Goal: Transaction & Acquisition: Book appointment/travel/reservation

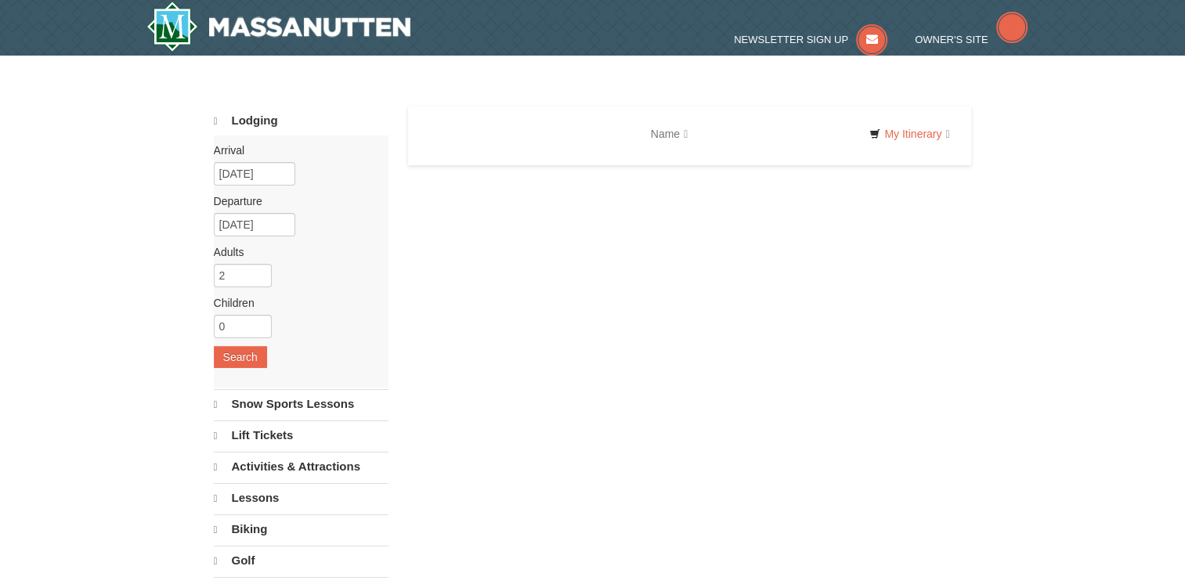
select select "9"
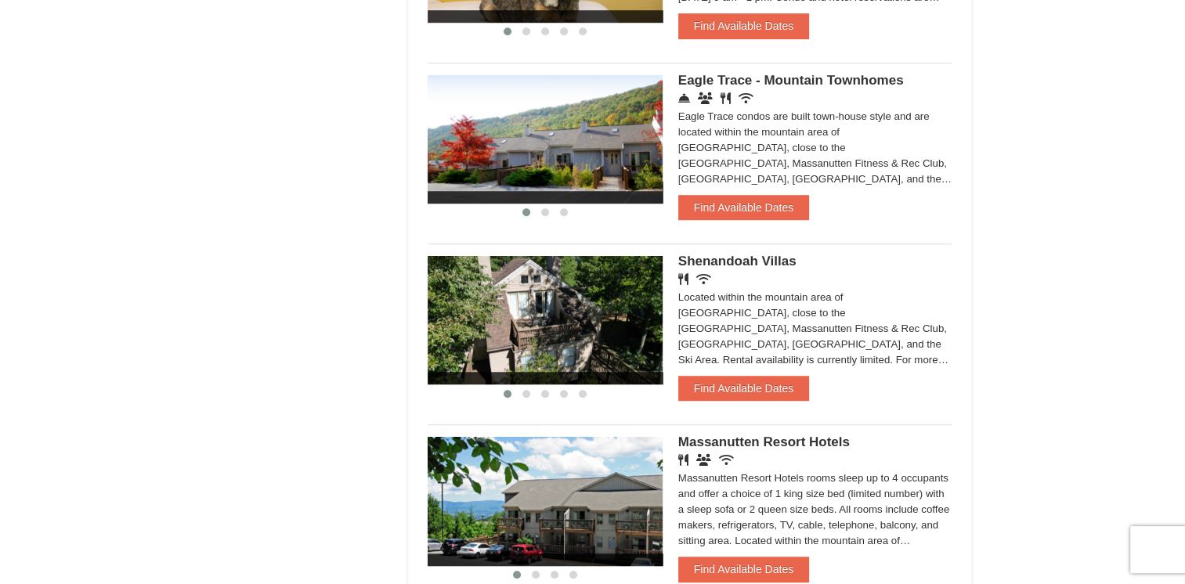
scroll to position [1175, 0]
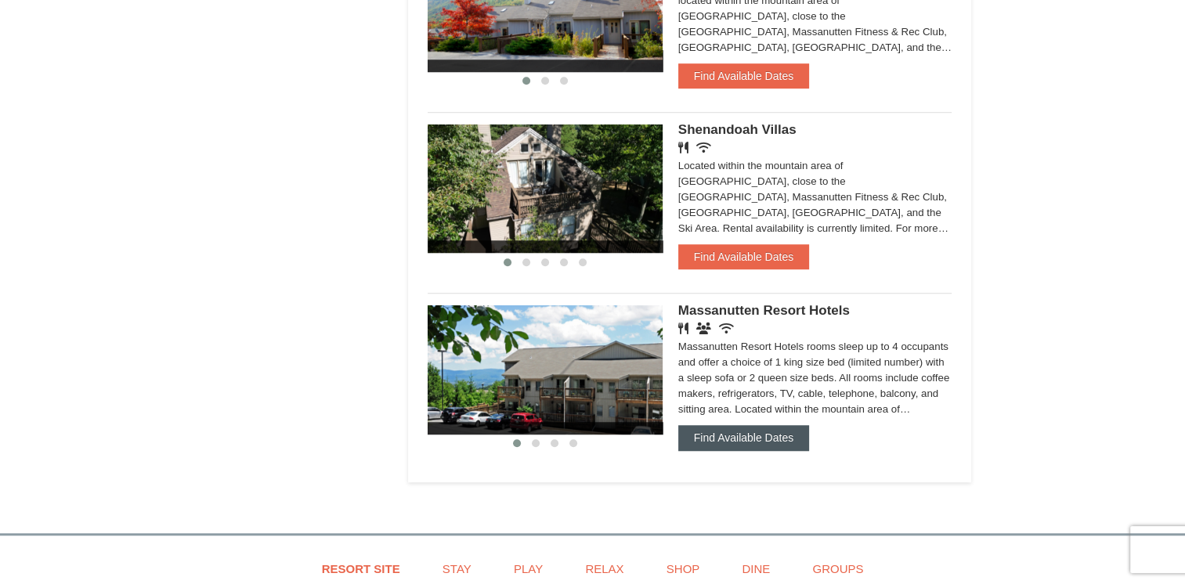
click at [733, 443] on button "Find Available Dates" at bounding box center [743, 437] width 131 height 25
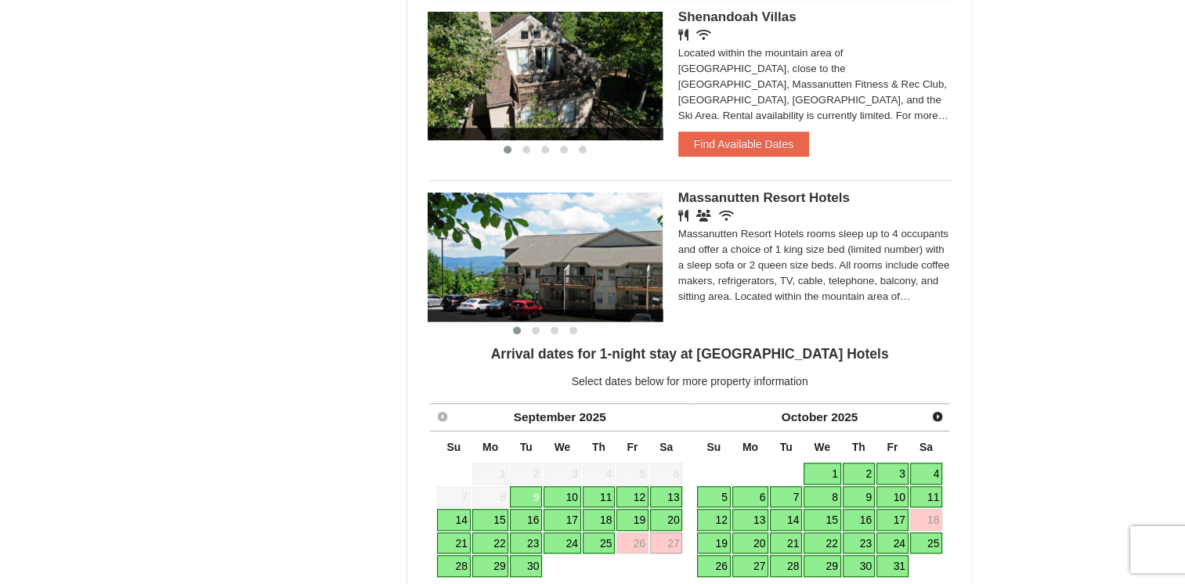
scroll to position [1409, 0]
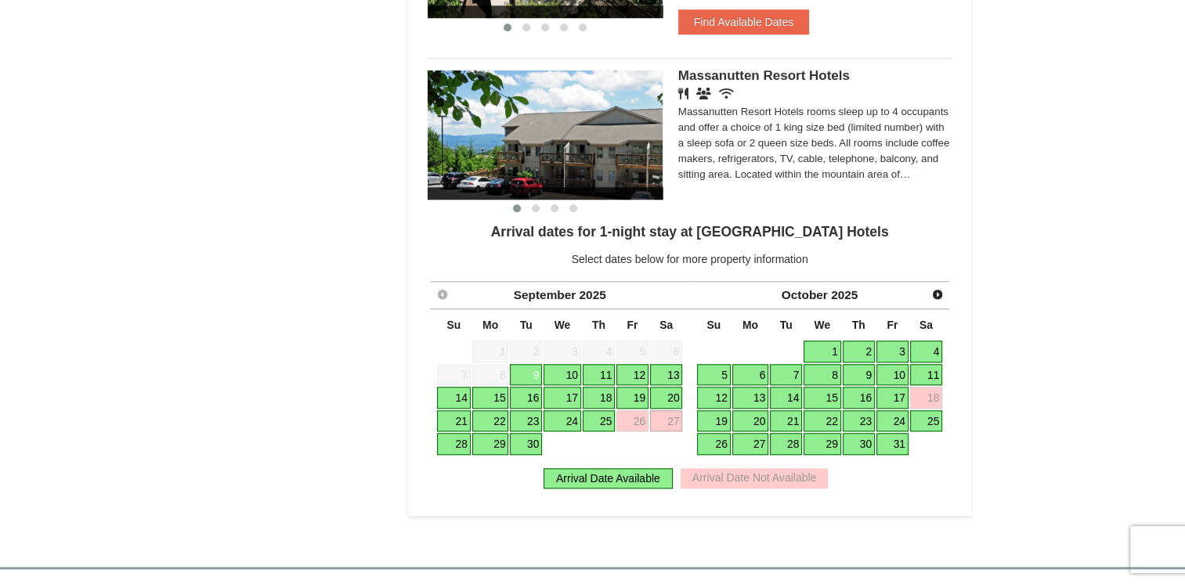
click at [661, 421] on link "27" at bounding box center [666, 421] width 32 height 22
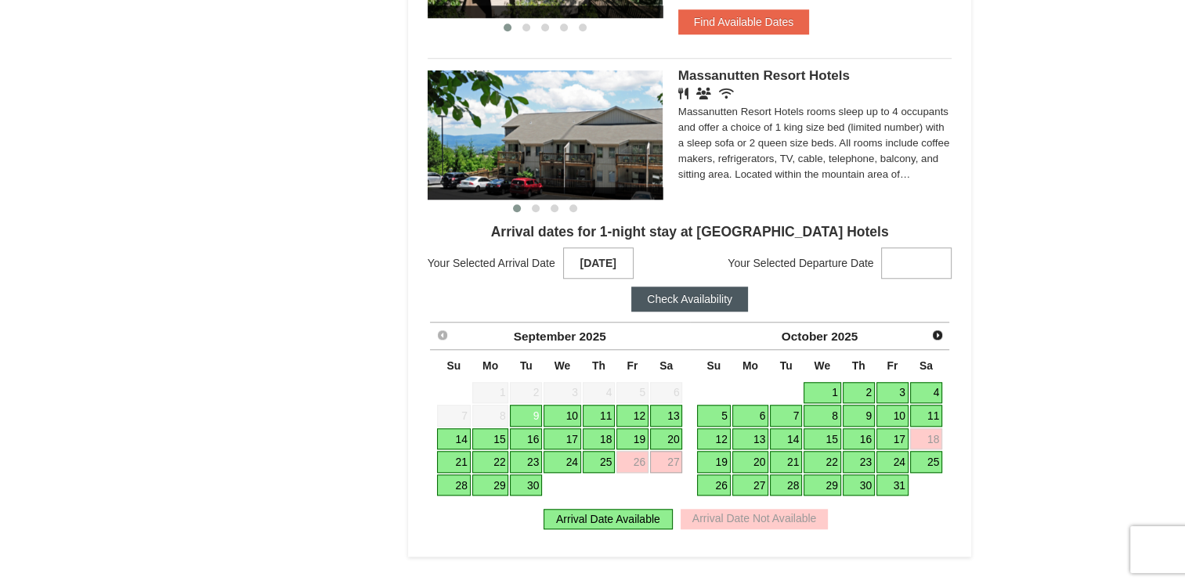
click at [908, 256] on strong at bounding box center [916, 262] width 70 height 31
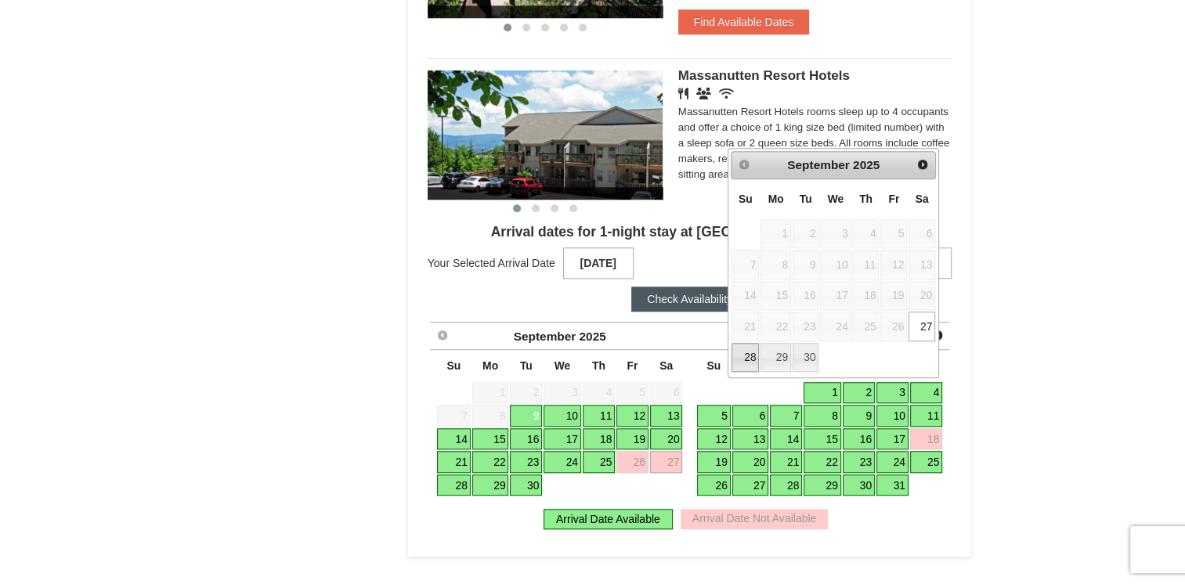
click at [742, 359] on link "28" at bounding box center [744, 358] width 27 height 30
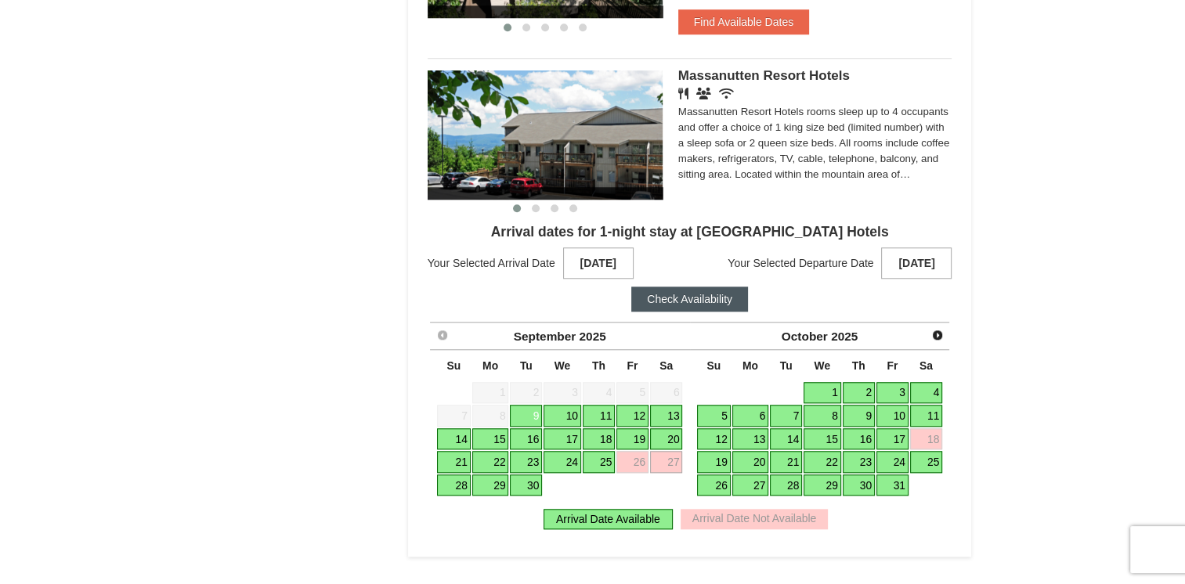
click at [692, 305] on button "Check Availability" at bounding box center [689, 299] width 117 height 25
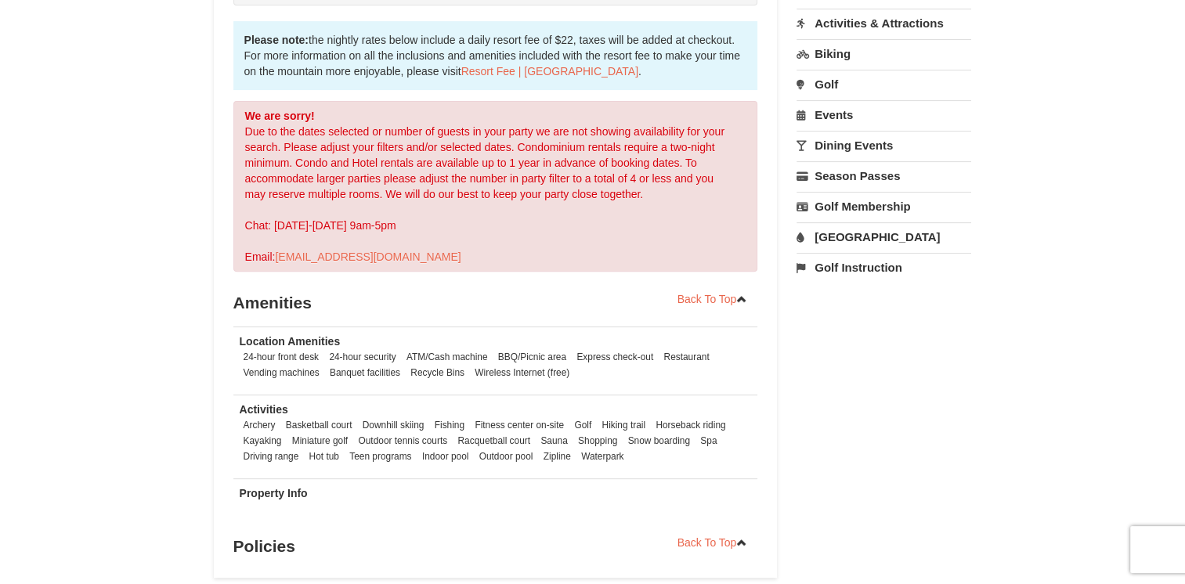
scroll to position [157, 0]
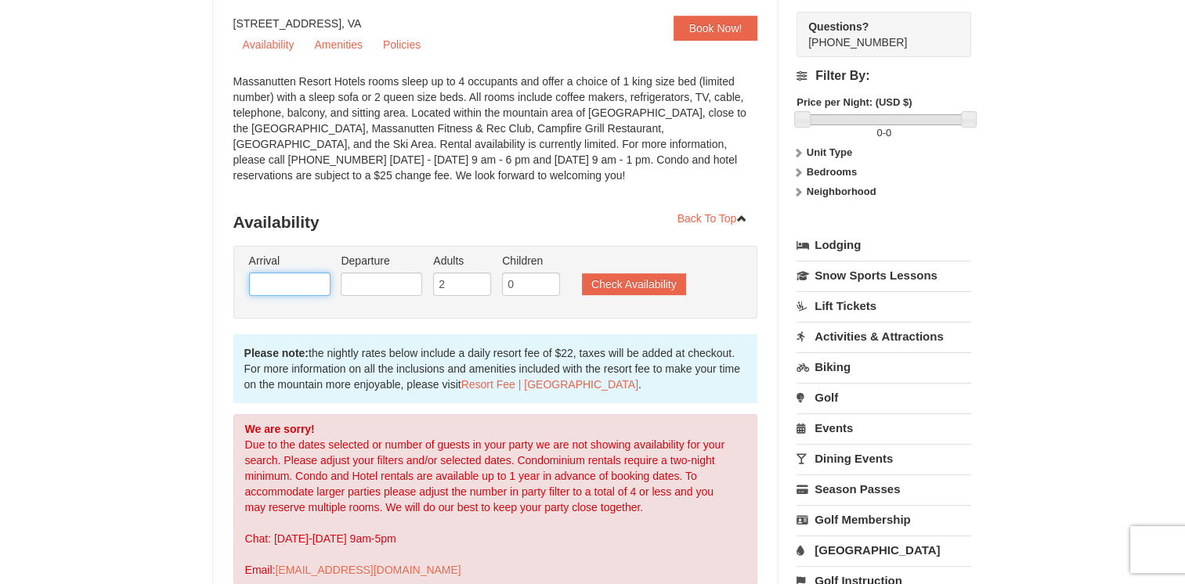
click at [283, 283] on input "text" at bounding box center [289, 283] width 81 height 23
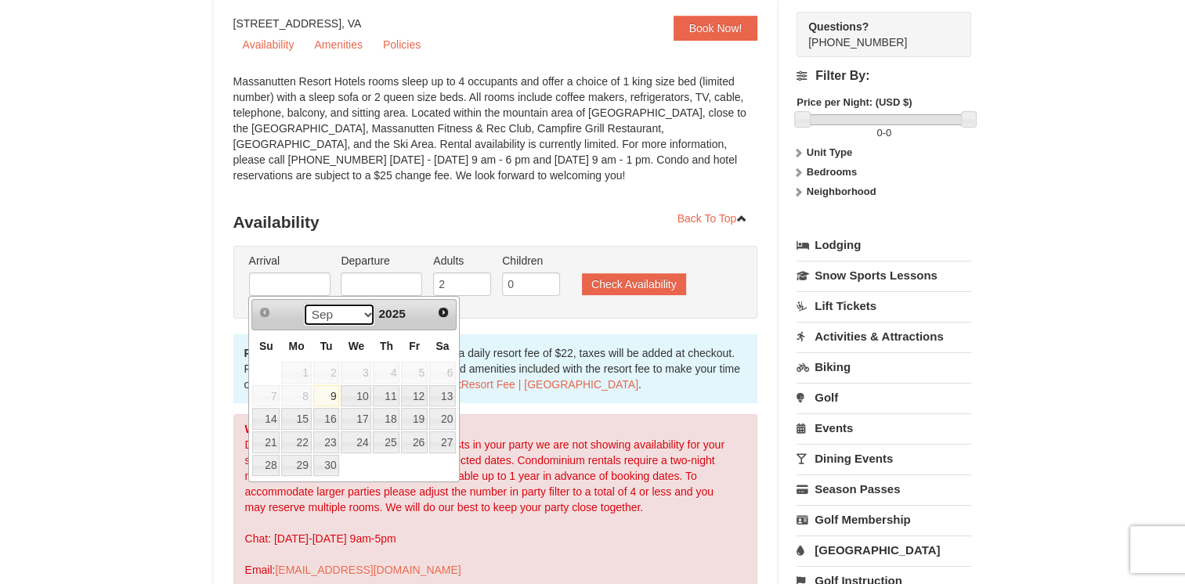
click at [362, 316] on select "Sep Oct Nov Dec" at bounding box center [339, 314] width 73 height 23
click at [443, 370] on link "4" at bounding box center [442, 373] width 27 height 22
type input "10/04/2025"
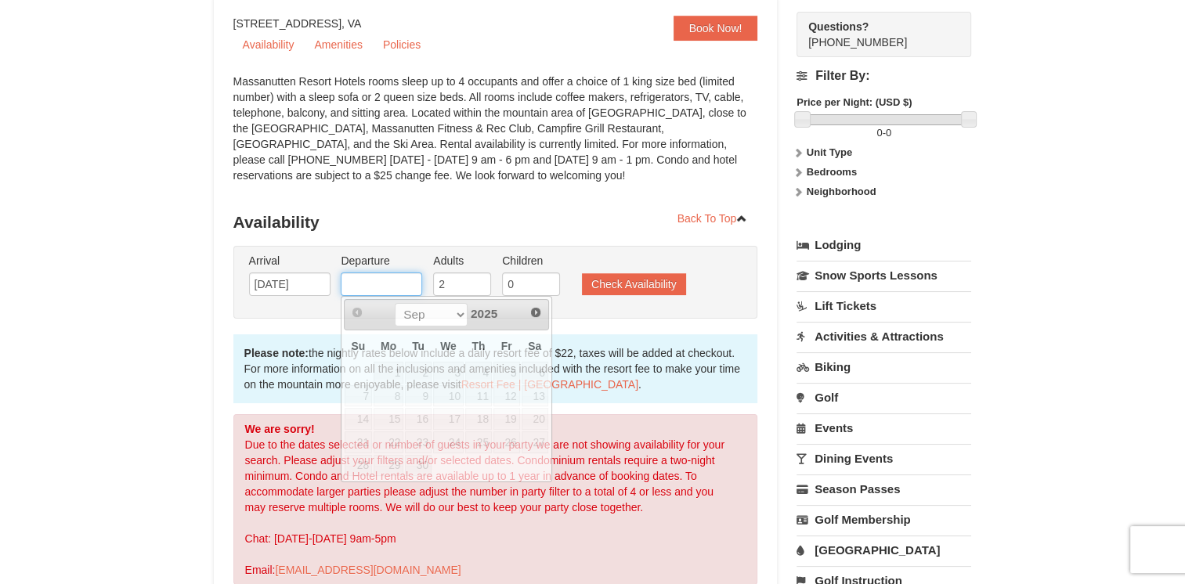
click at [390, 283] on input "text" at bounding box center [381, 283] width 81 height 23
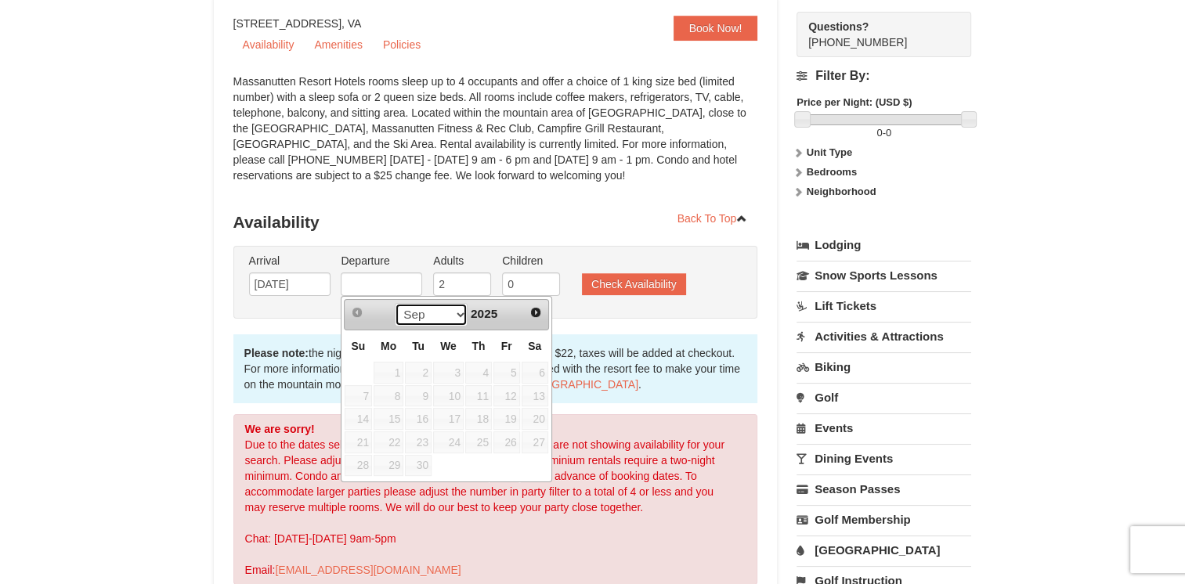
click at [454, 319] on select "Sep Oct Nov Dec" at bounding box center [431, 314] width 73 height 23
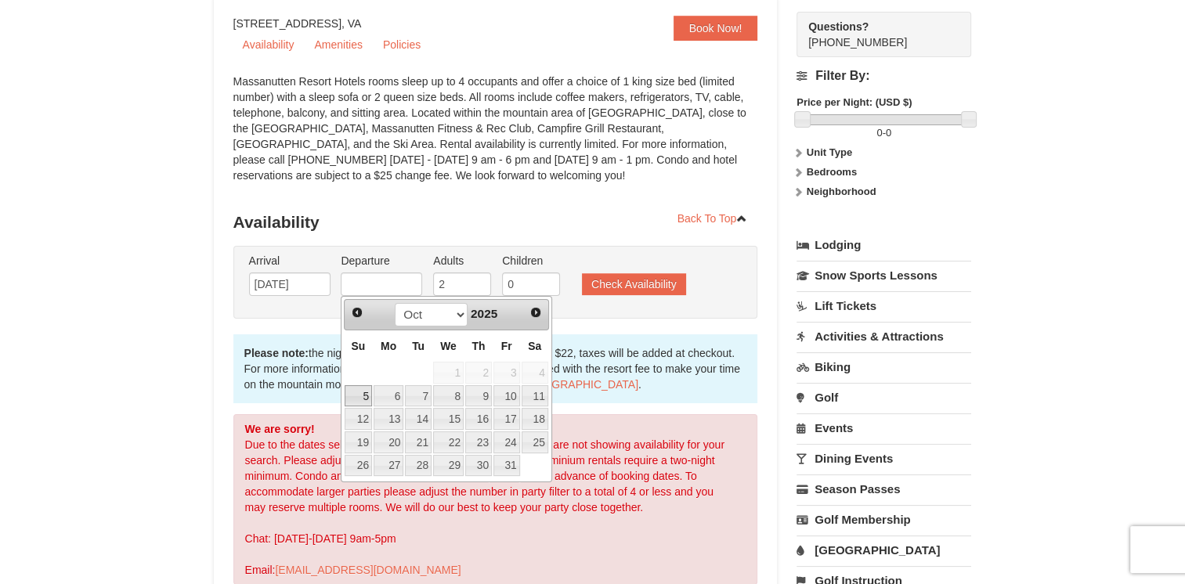
click at [360, 396] on link "5" at bounding box center [358, 396] width 27 height 22
type input "10/05/2025"
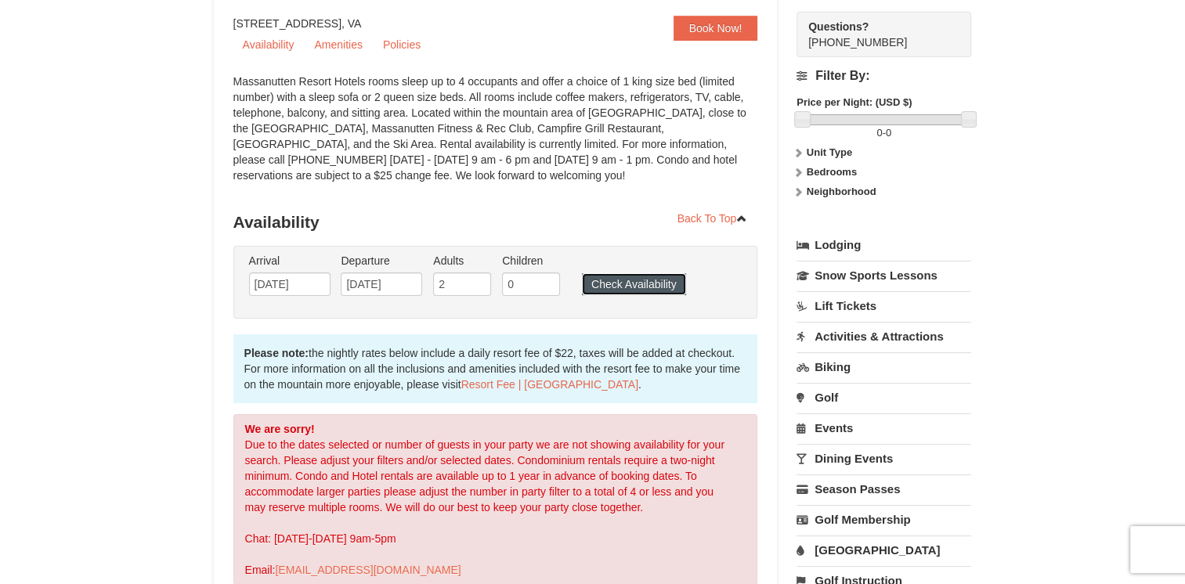
click at [653, 277] on button "Check Availability" at bounding box center [634, 284] width 104 height 22
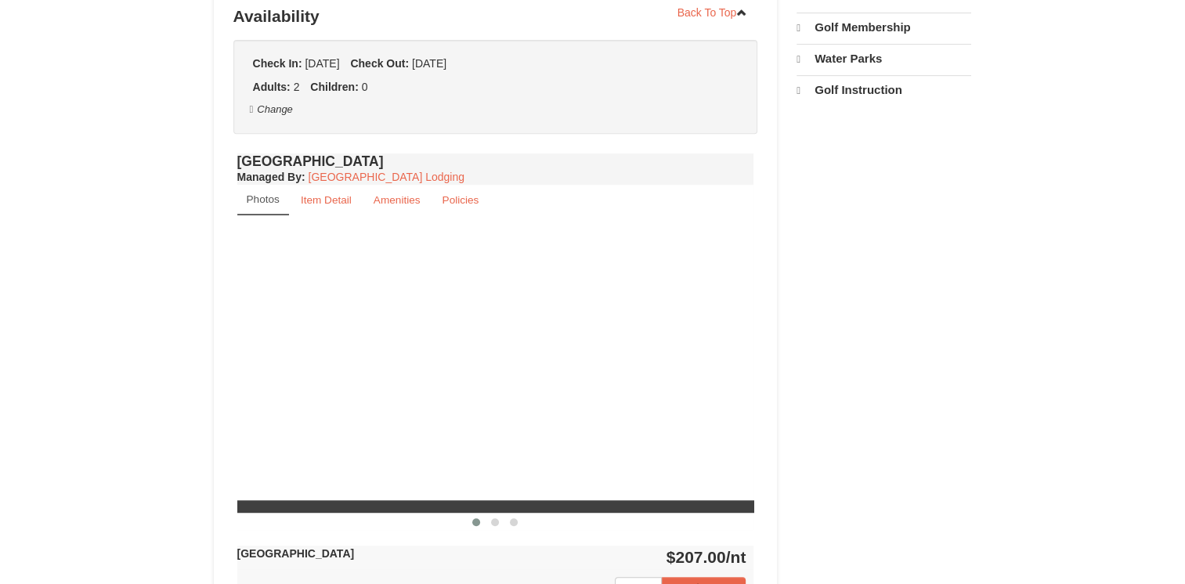
select select "9"
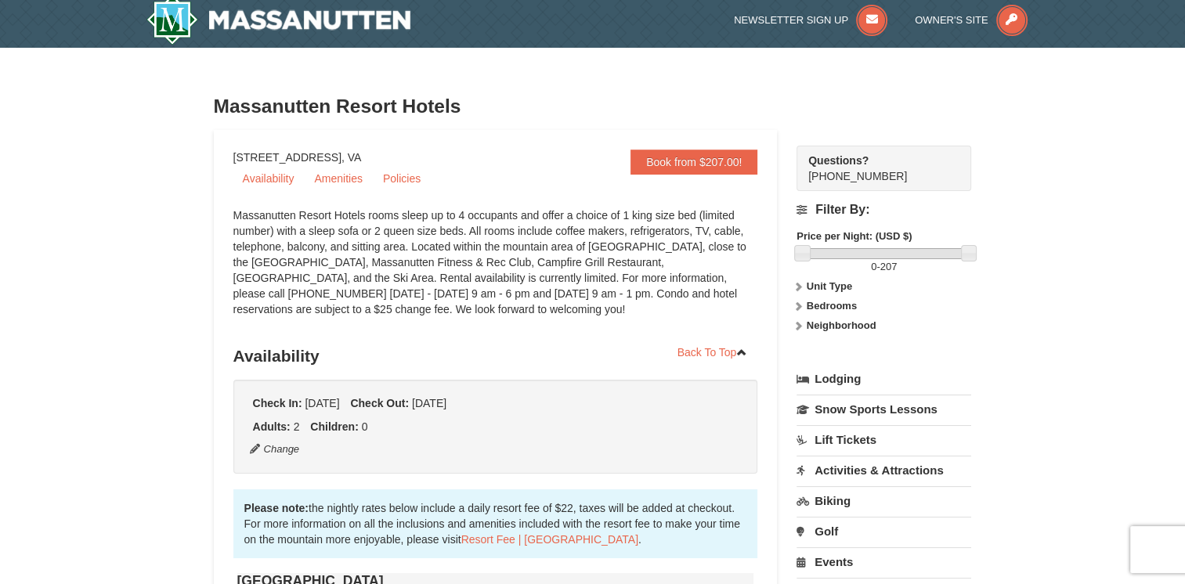
scroll to position [2, 0]
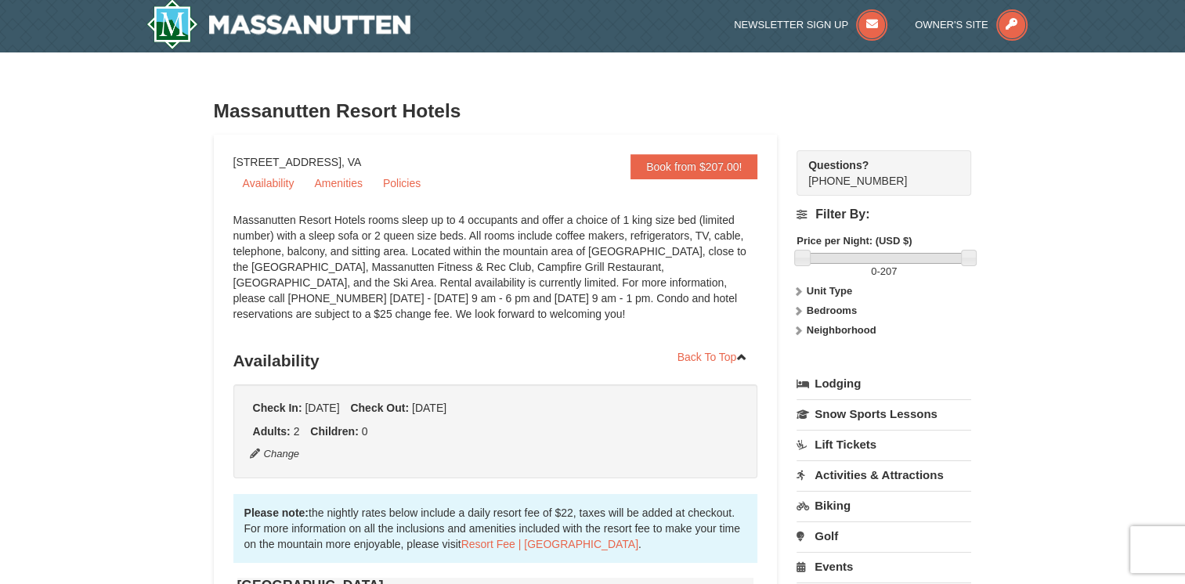
click at [836, 379] on link "Lodging" at bounding box center [883, 384] width 175 height 28
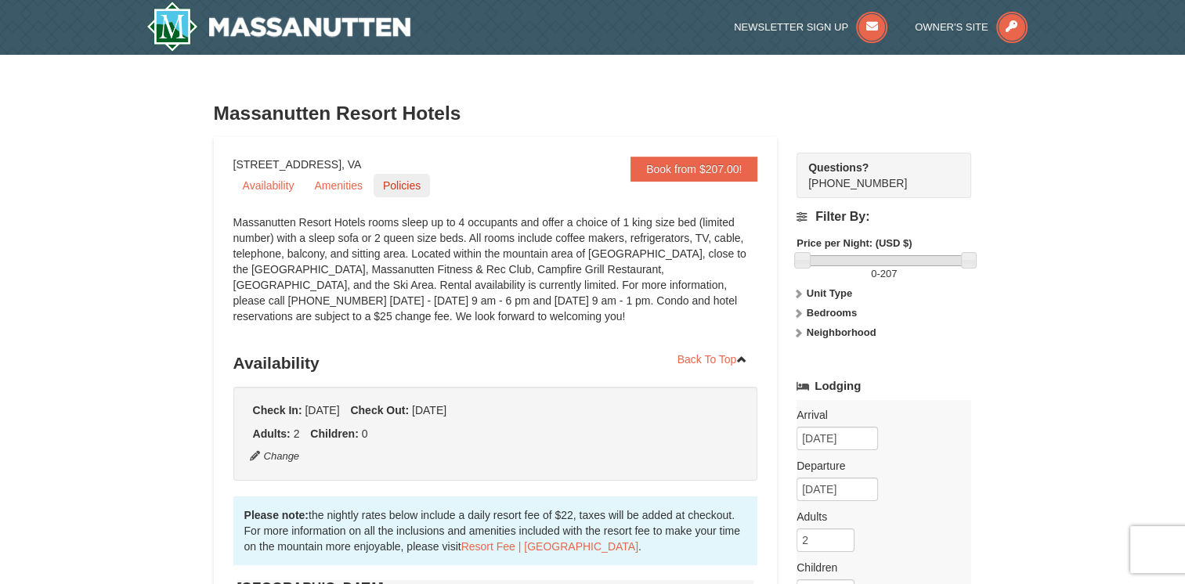
click at [417, 186] on link "Policies" at bounding box center [401, 185] width 56 height 23
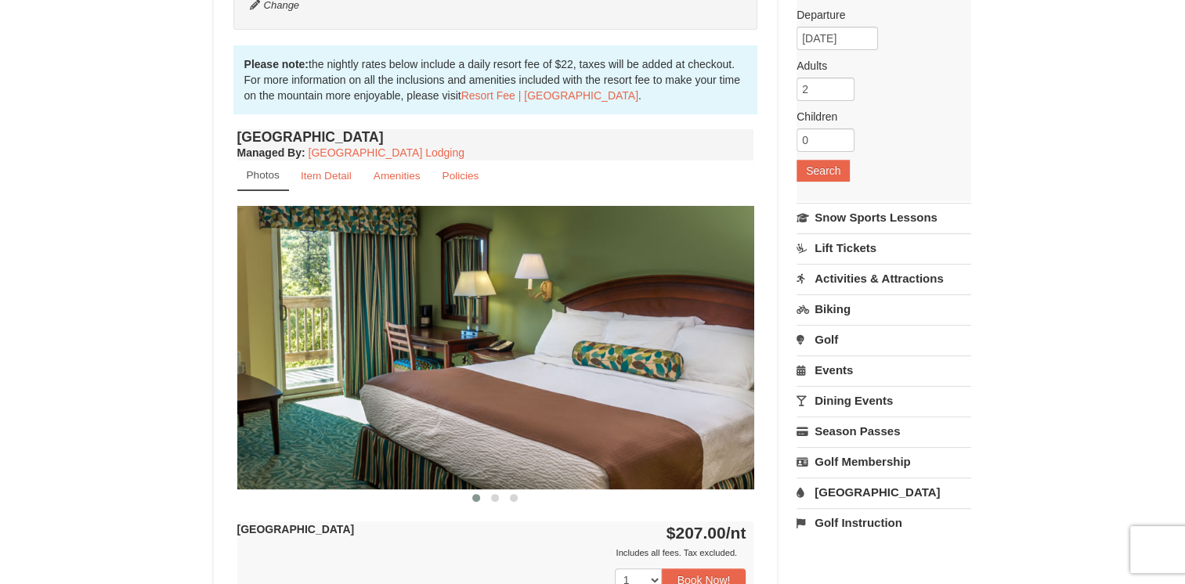
scroll to position [316, 0]
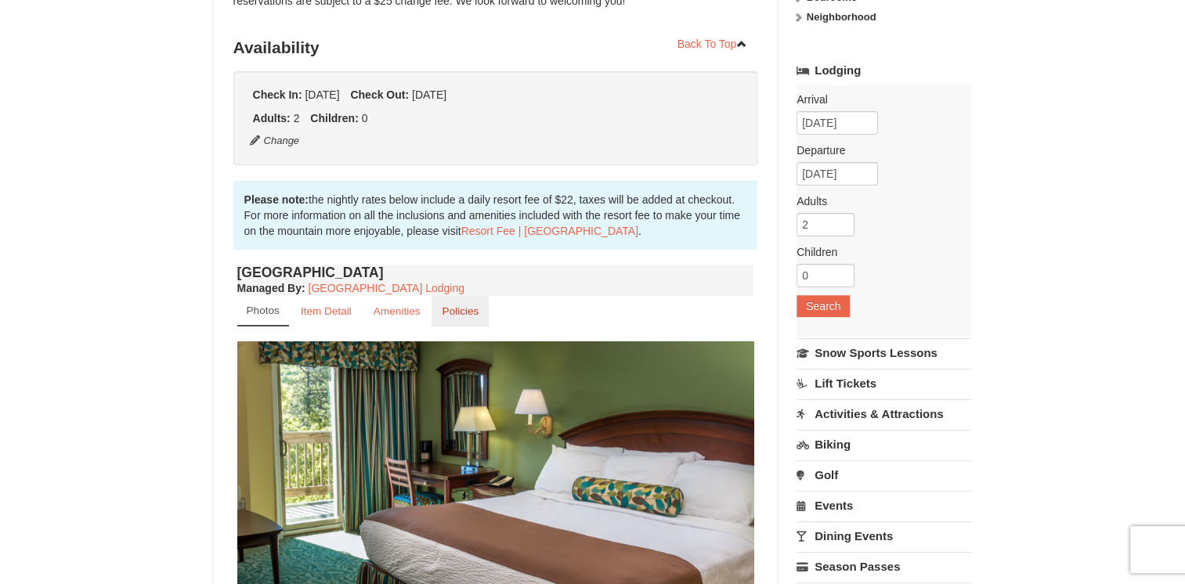
click at [448, 312] on small "Policies" at bounding box center [460, 311] width 37 height 12
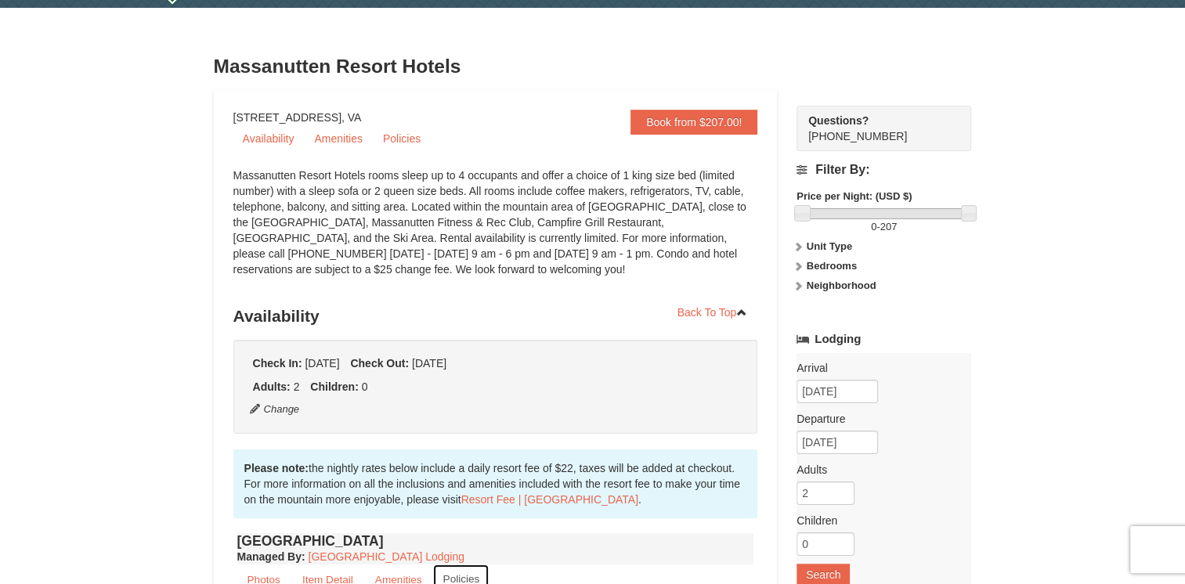
scroll to position [0, 0]
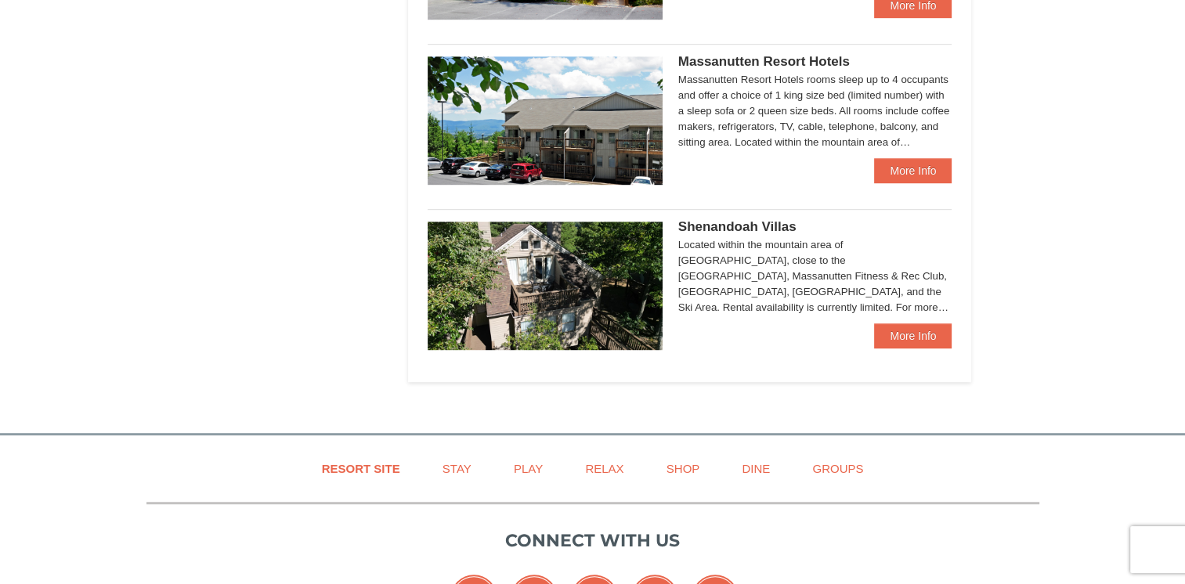
scroll to position [940, 0]
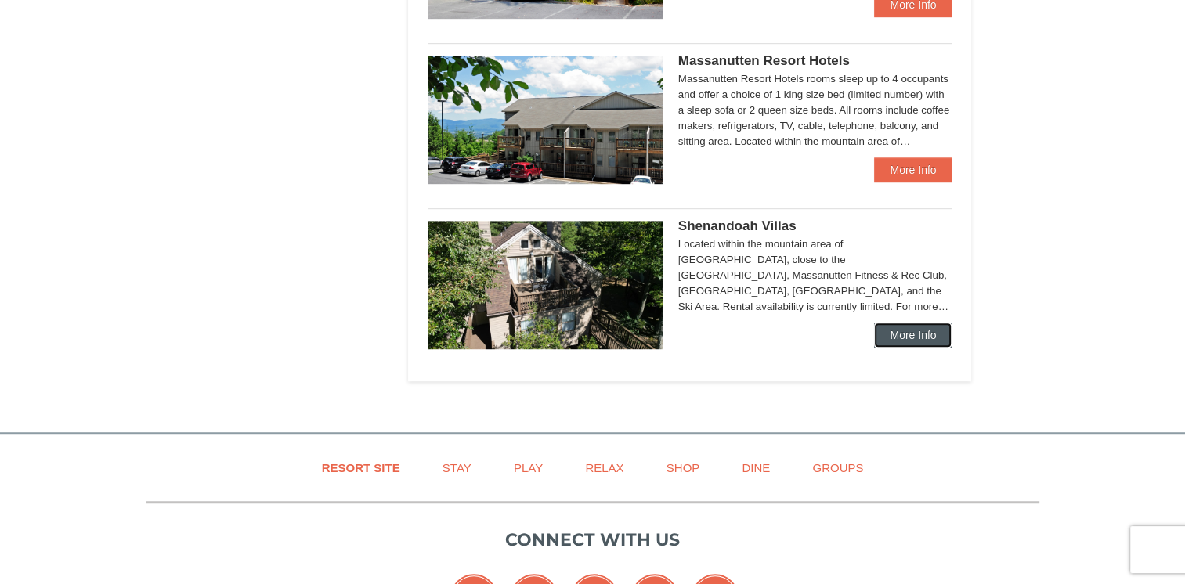
click at [903, 342] on link "More Info" at bounding box center [913, 335] width 78 height 25
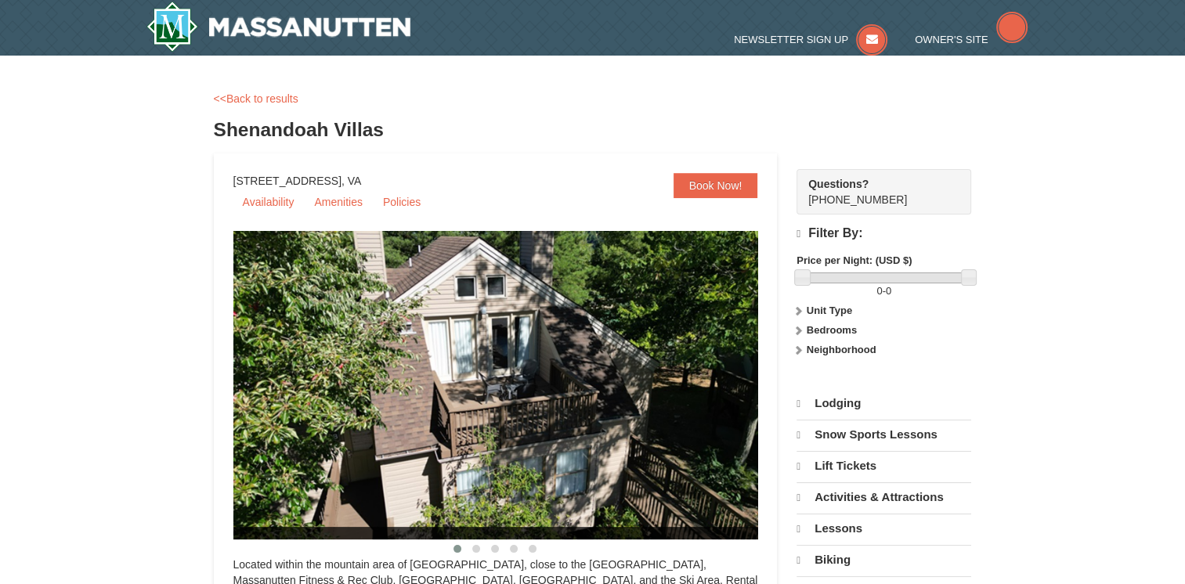
select select "9"
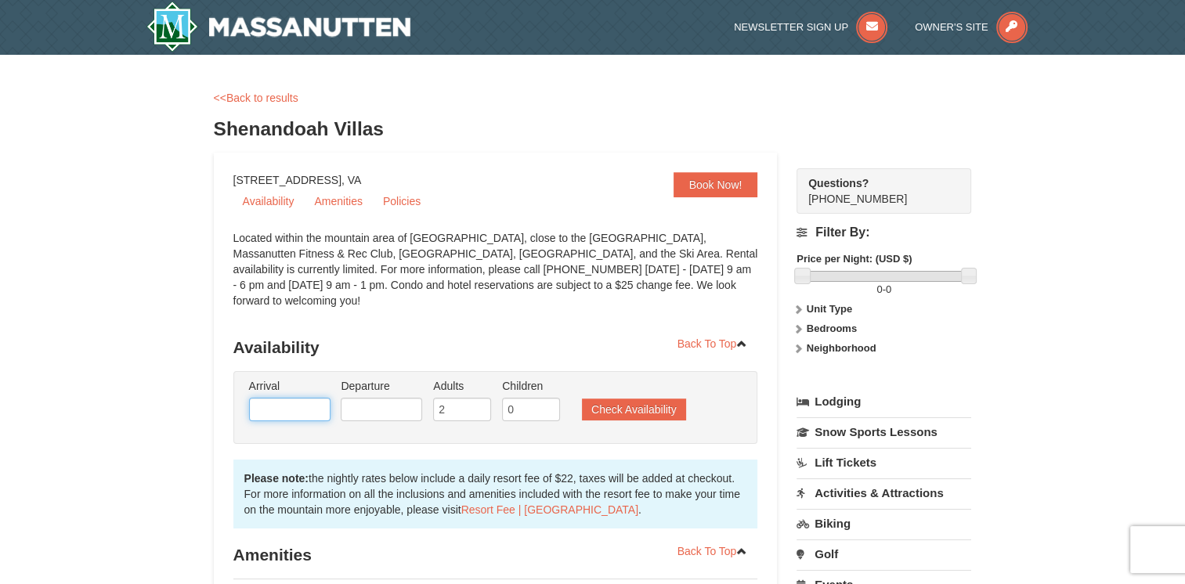
click at [283, 398] on input "text" at bounding box center [289, 409] width 81 height 23
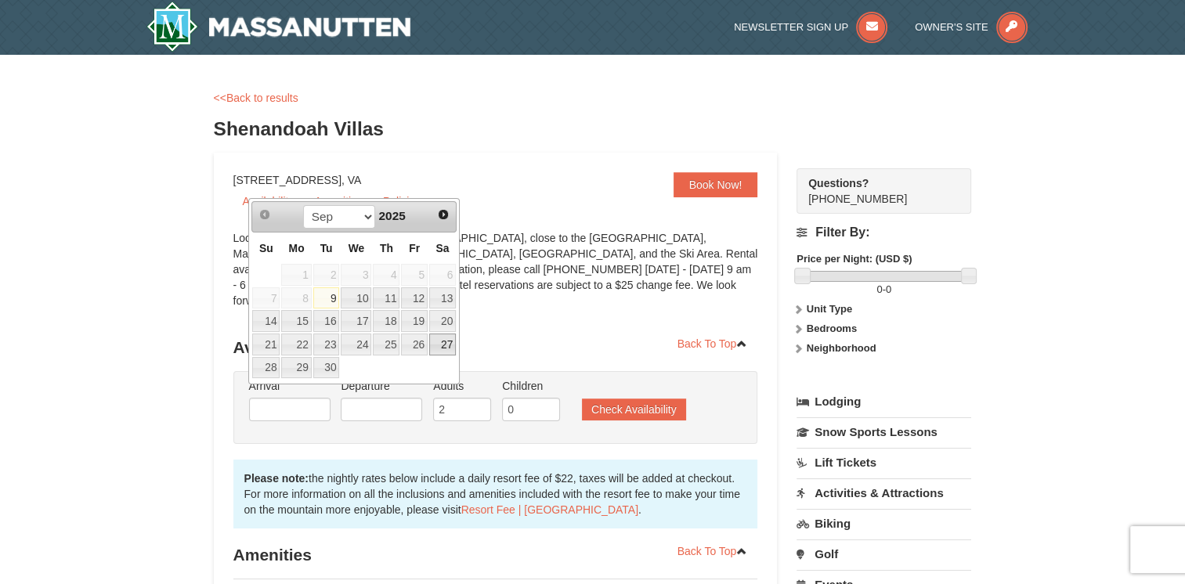
click at [444, 346] on link "27" at bounding box center [442, 345] width 27 height 22
type input "[DATE]"
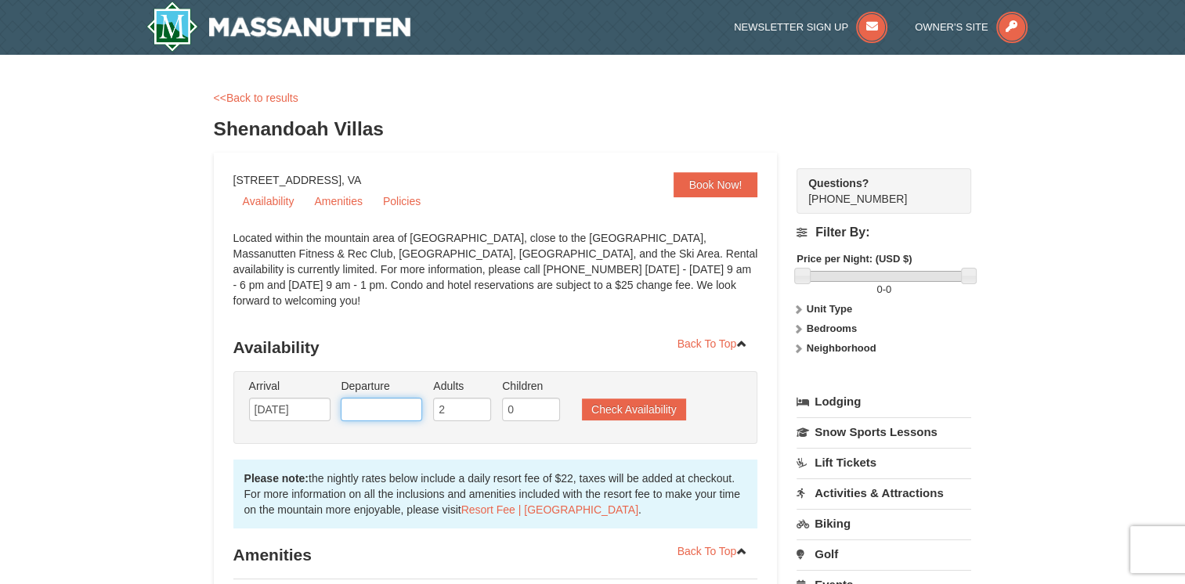
click at [394, 398] on input "text" at bounding box center [381, 409] width 81 height 23
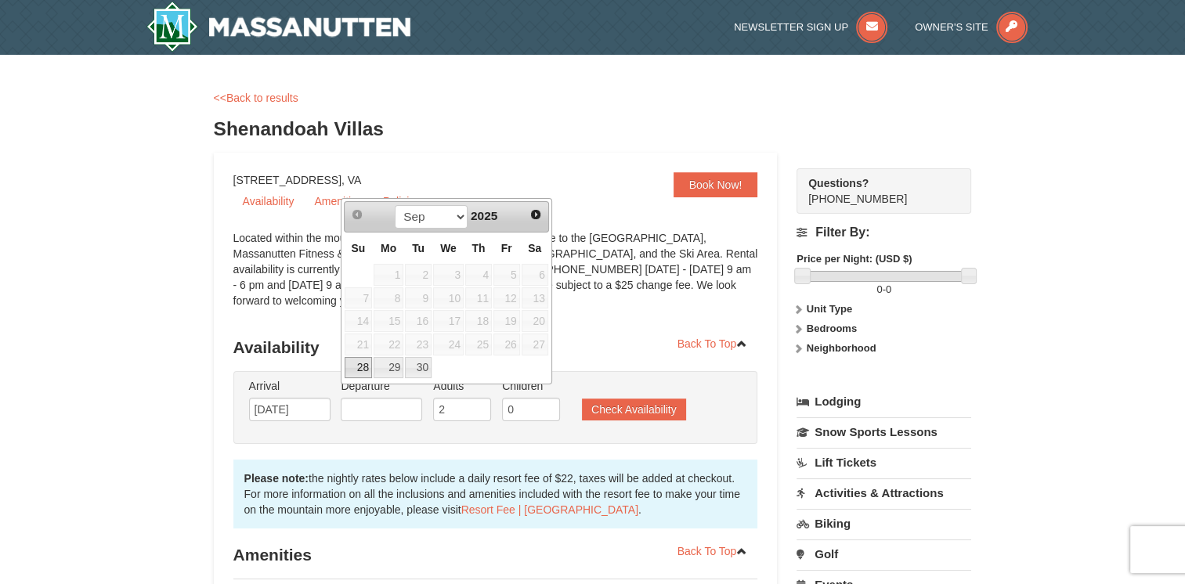
click at [359, 366] on link "28" at bounding box center [358, 368] width 27 height 22
type input "[DATE]"
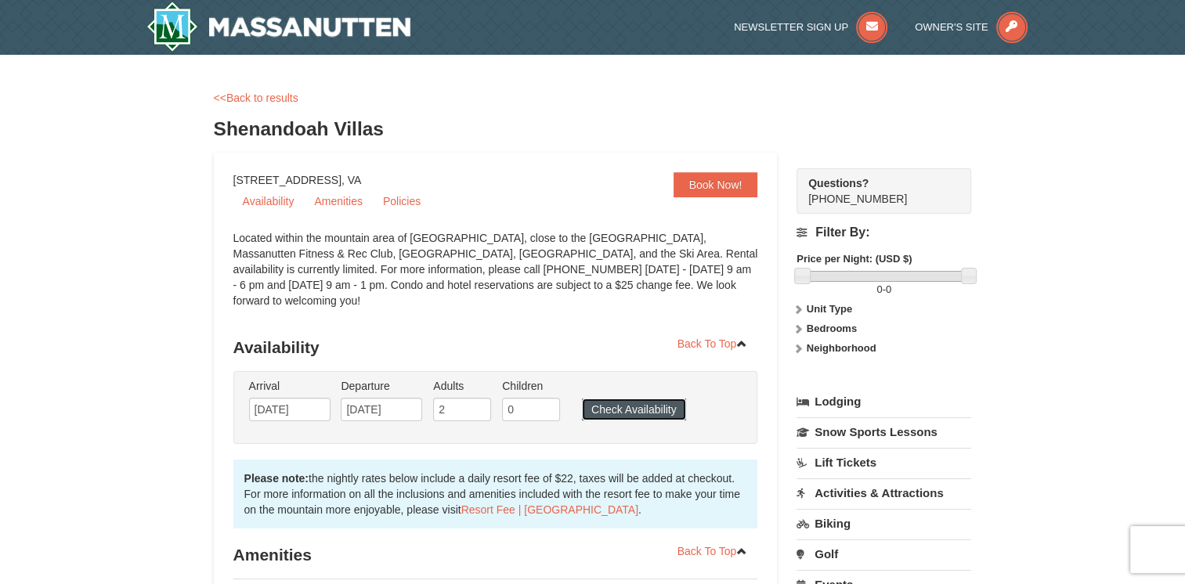
click at [623, 399] on button "Check Availability" at bounding box center [634, 410] width 104 height 22
